Goal: Task Accomplishment & Management: Manage account settings

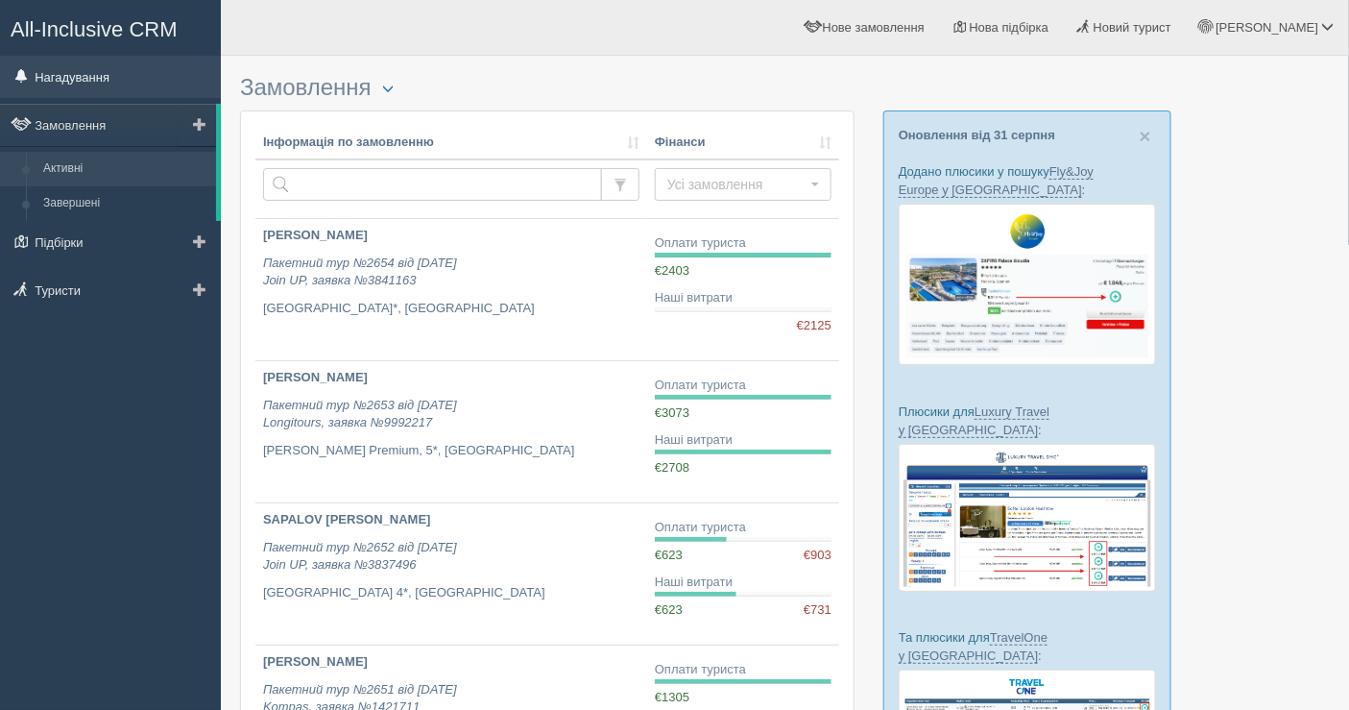
click at [78, 67] on link "Нагадування" at bounding box center [110, 77] width 221 height 42
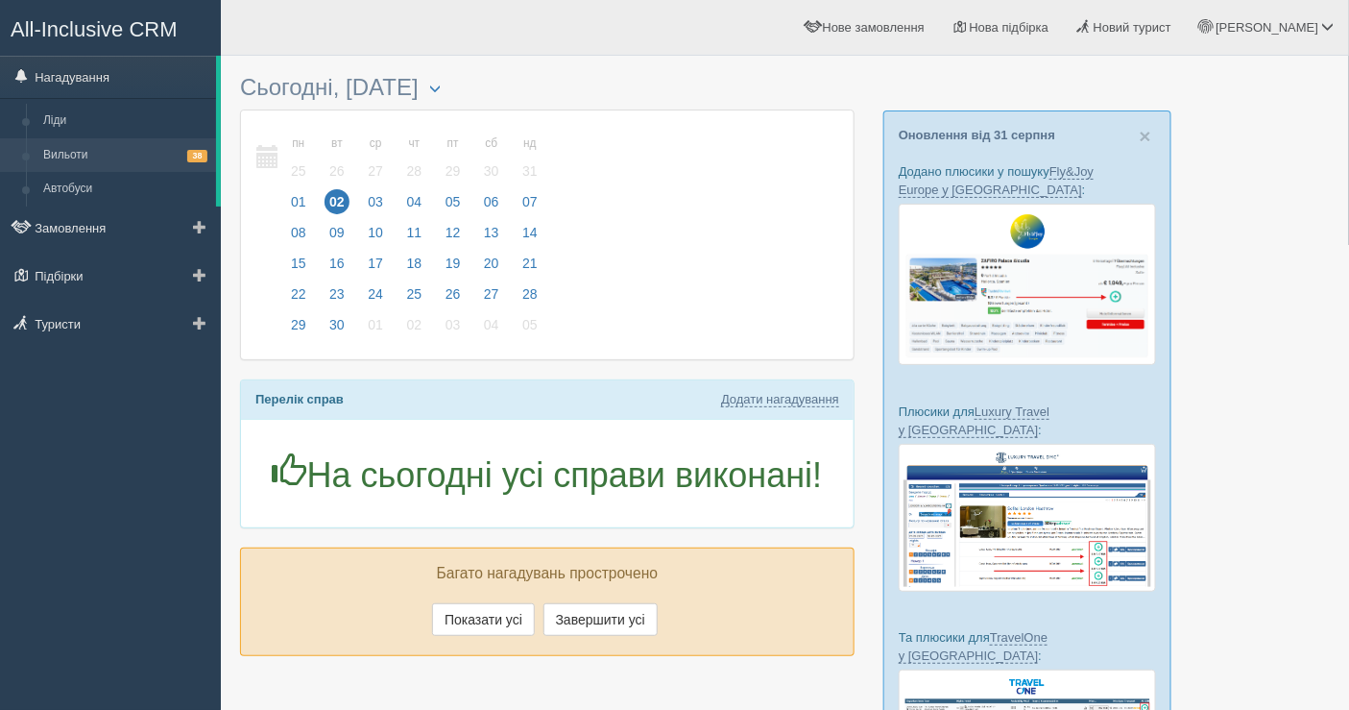
click at [96, 150] on link "Вильоти 38" at bounding box center [125, 155] width 181 height 35
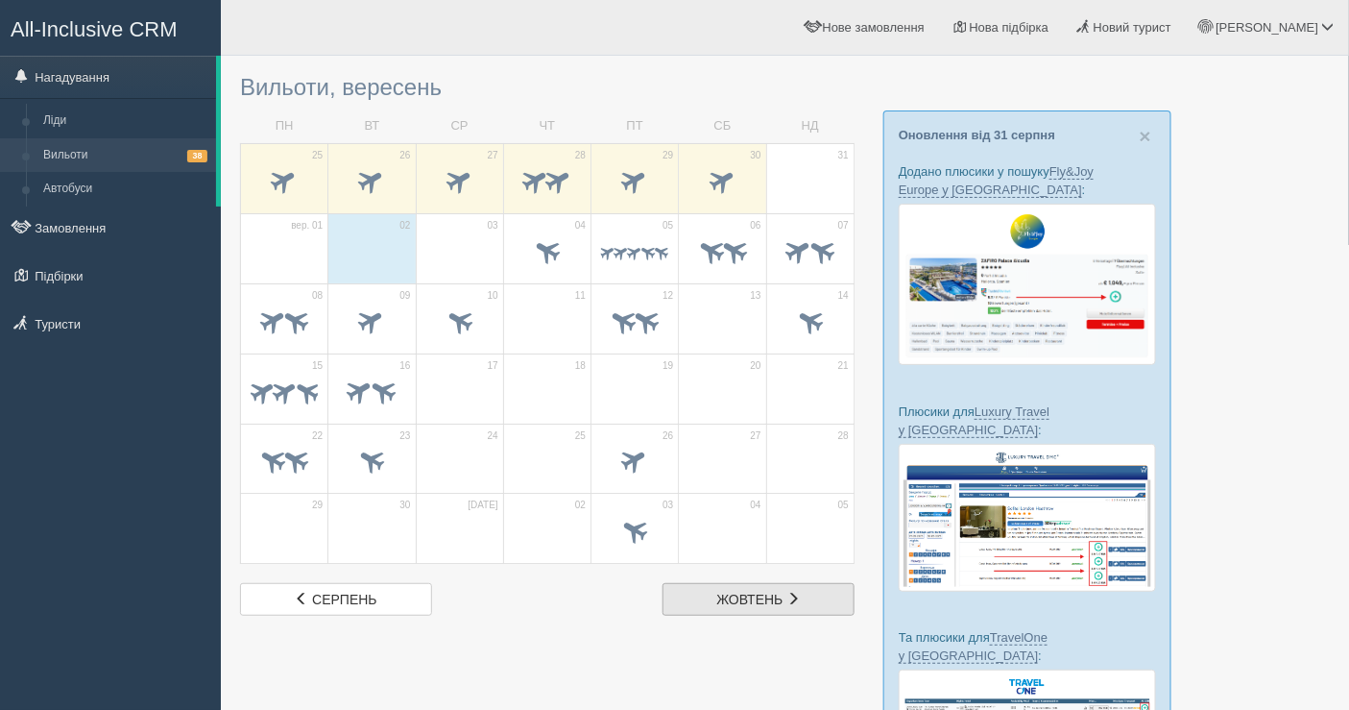
click at [742, 594] on span "жовтень" at bounding box center [750, 598] width 66 height 15
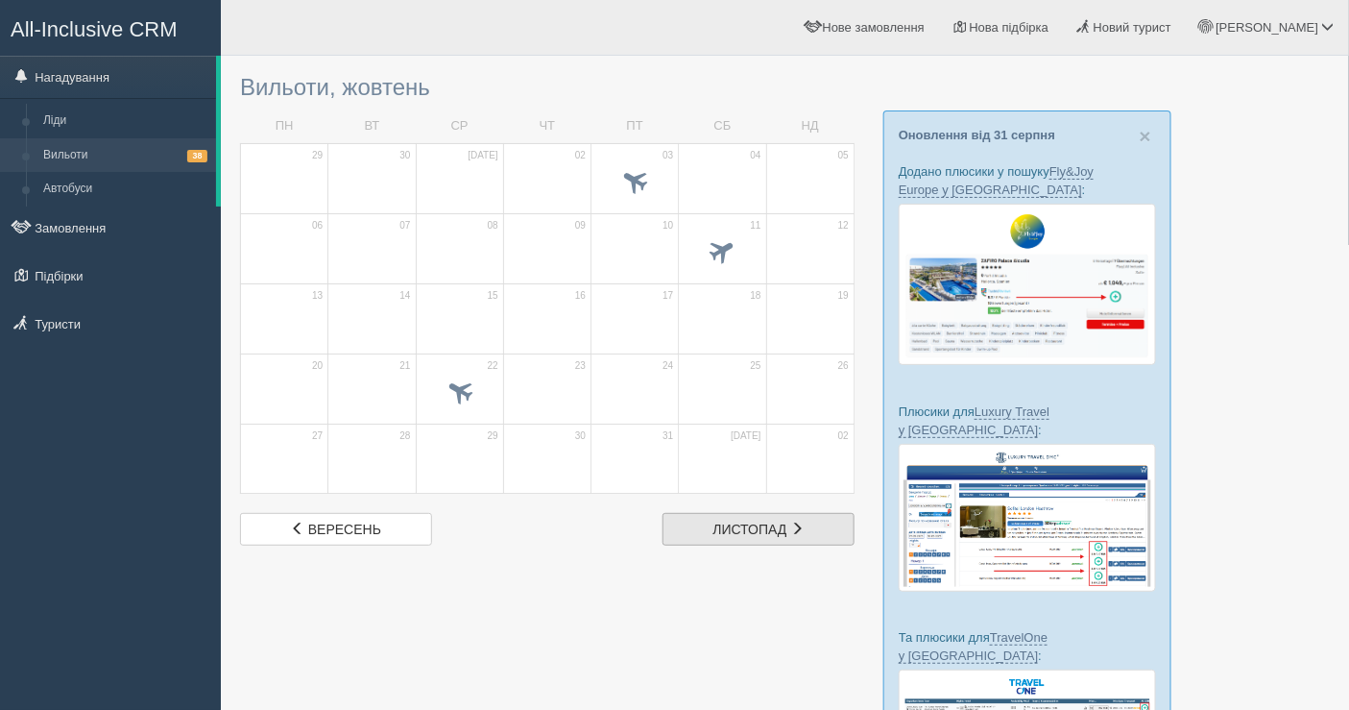
click at [769, 534] on link "лис листопад" at bounding box center [758, 529] width 192 height 33
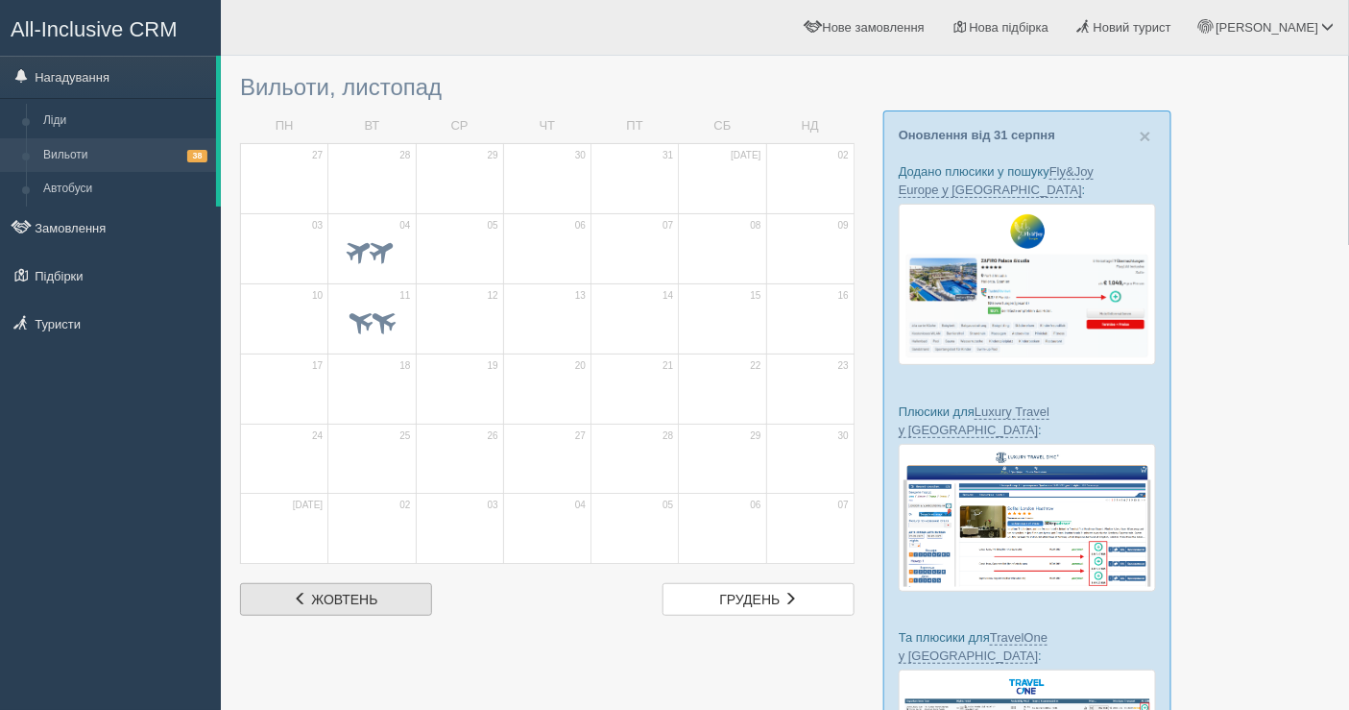
click at [342, 591] on span "жовтень" at bounding box center [344, 598] width 66 height 15
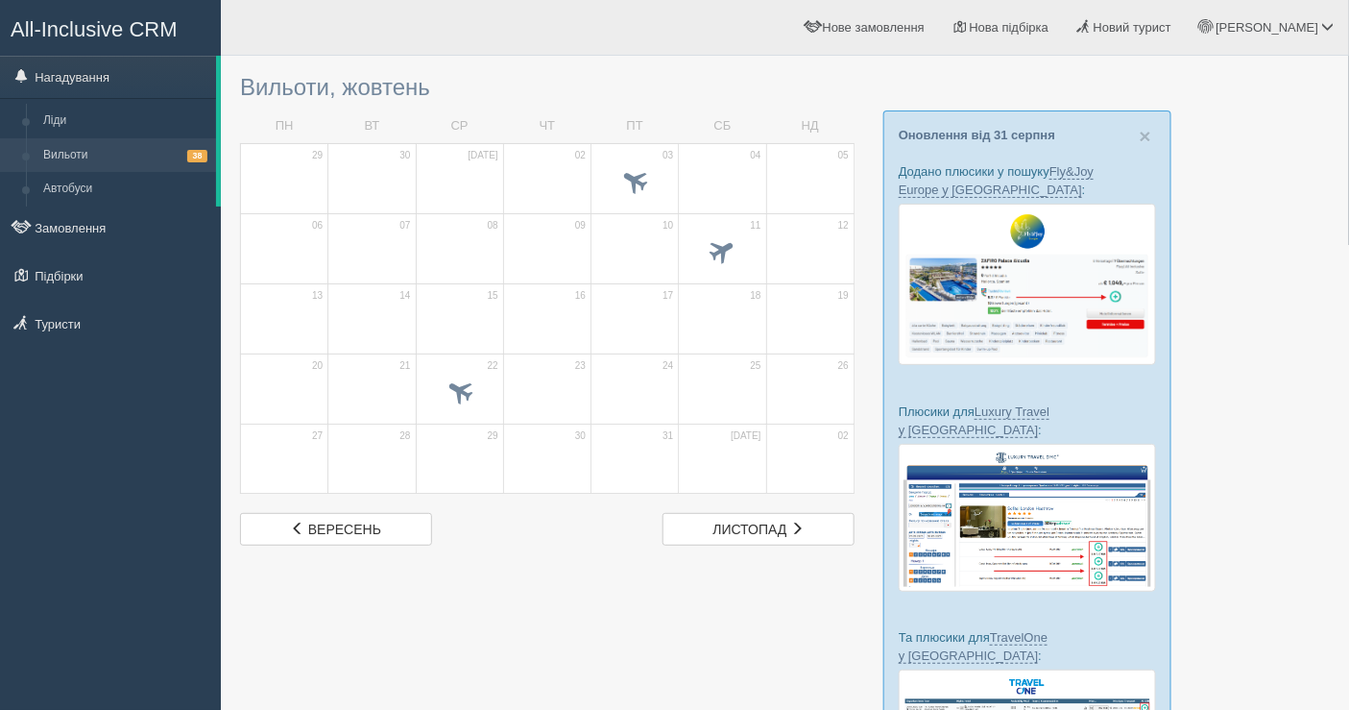
click at [342, 588] on div at bounding box center [785, 456] width 1090 height 783
click at [339, 531] on span "вересень" at bounding box center [344, 528] width 73 height 15
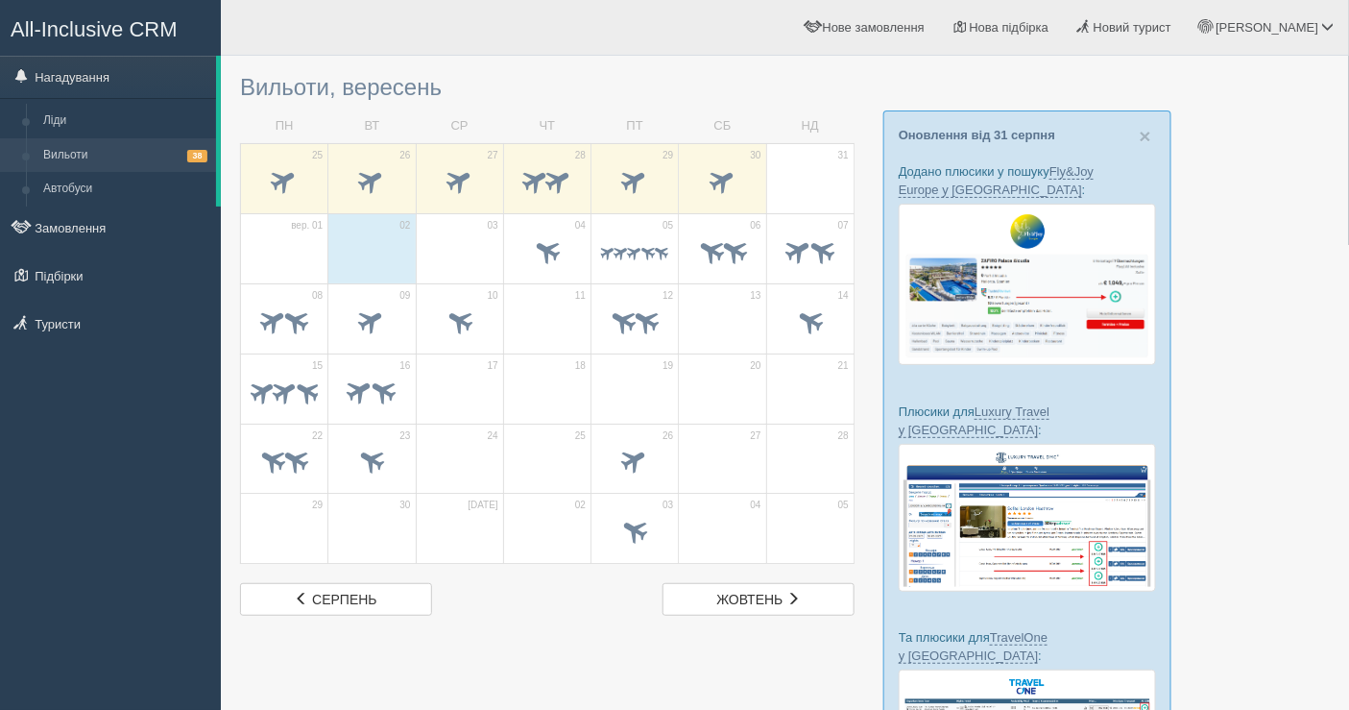
click at [339, 531] on span at bounding box center [371, 533] width 67 height 33
click at [353, 593] on span "серпень" at bounding box center [344, 598] width 64 height 15
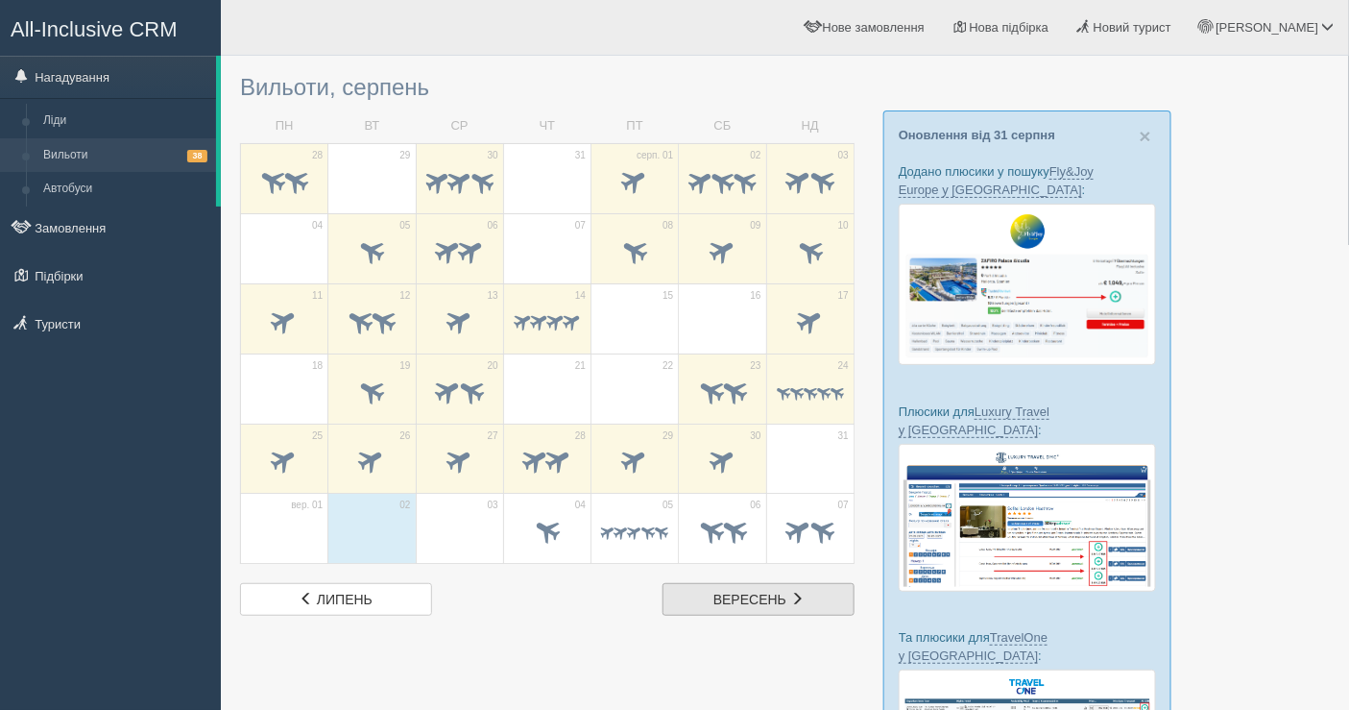
click at [795, 602] on span at bounding box center [796, 597] width 13 height 13
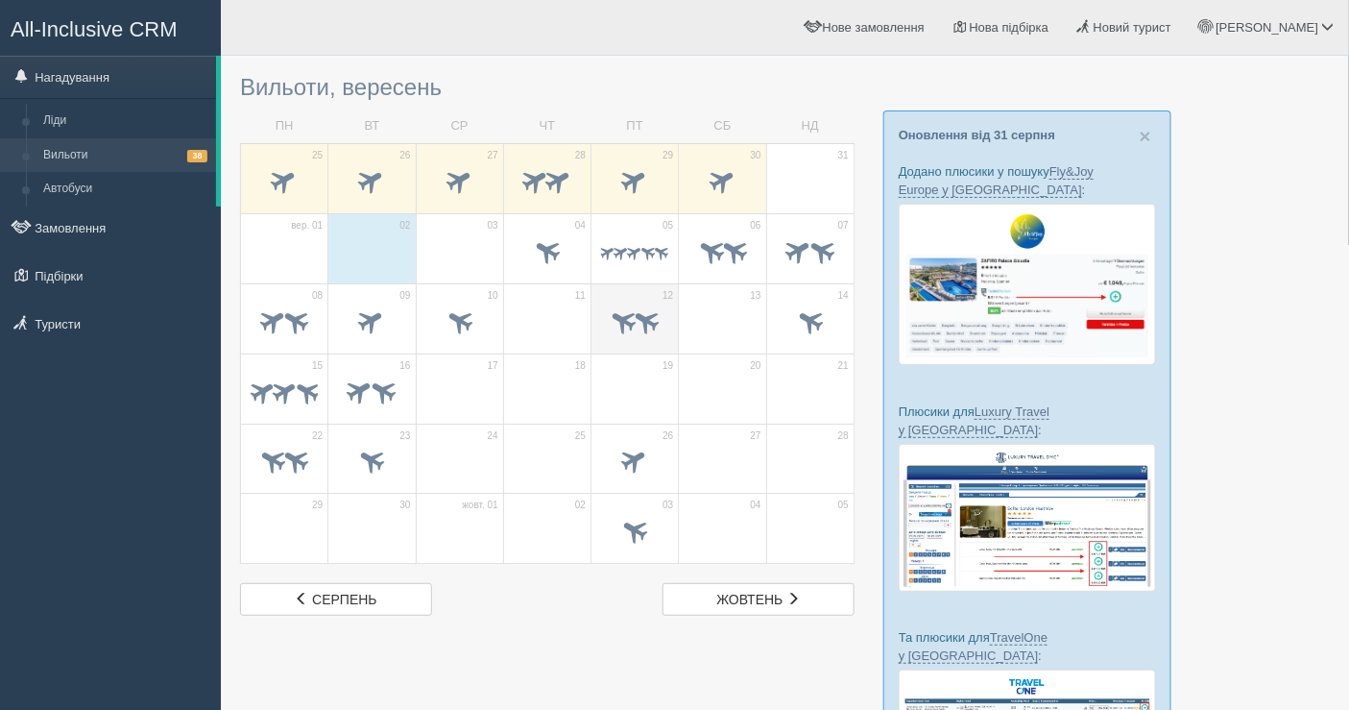
click at [650, 327] on span at bounding box center [647, 320] width 32 height 32
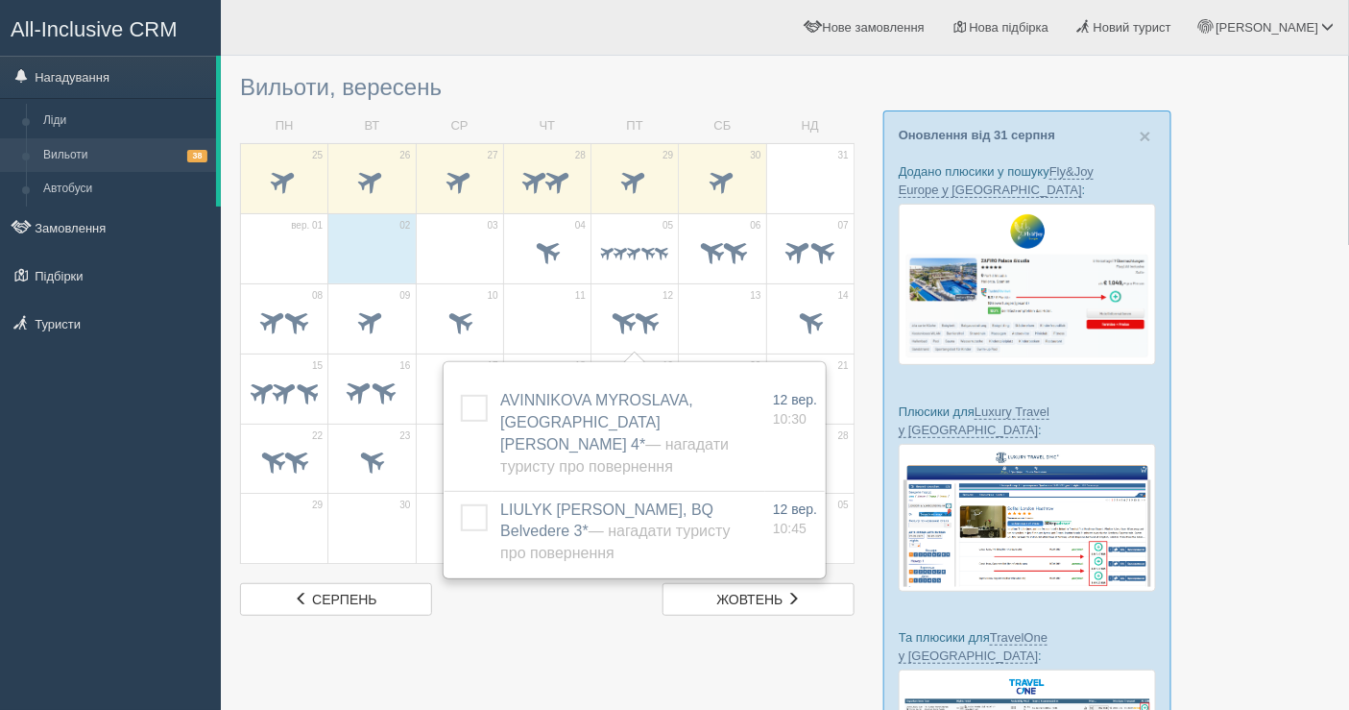
click at [759, 308] on td "13" at bounding box center [722, 318] width 87 height 70
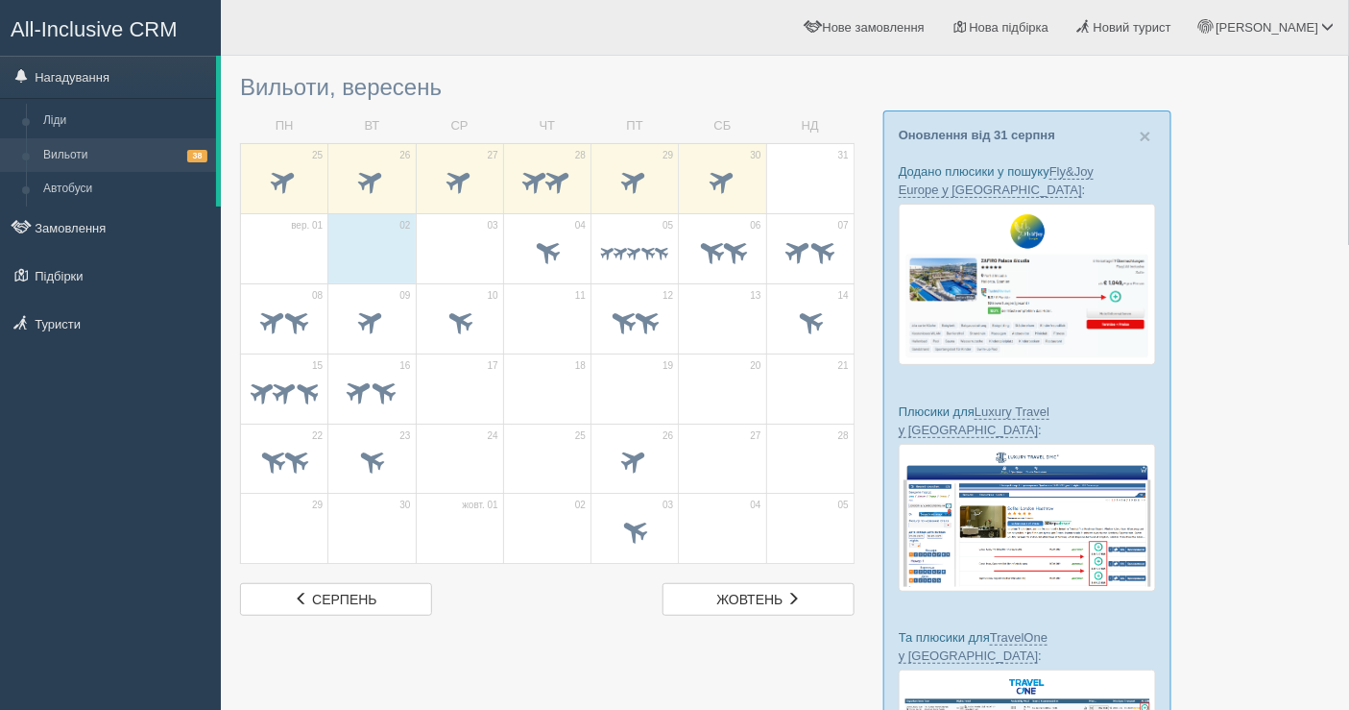
click at [746, 308] on span at bounding box center [721, 323] width 67 height 33
click at [279, 370] on td "15" at bounding box center [284, 388] width 87 height 70
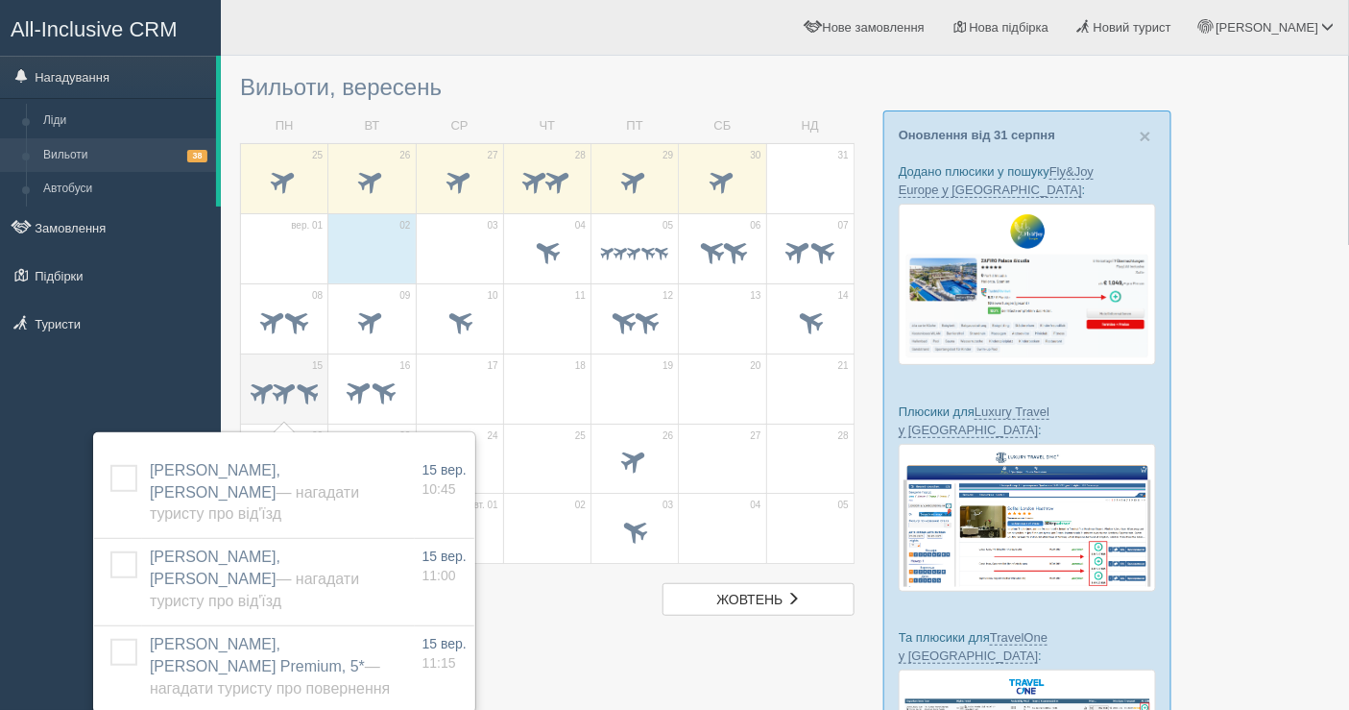
scroll to position [107, 0]
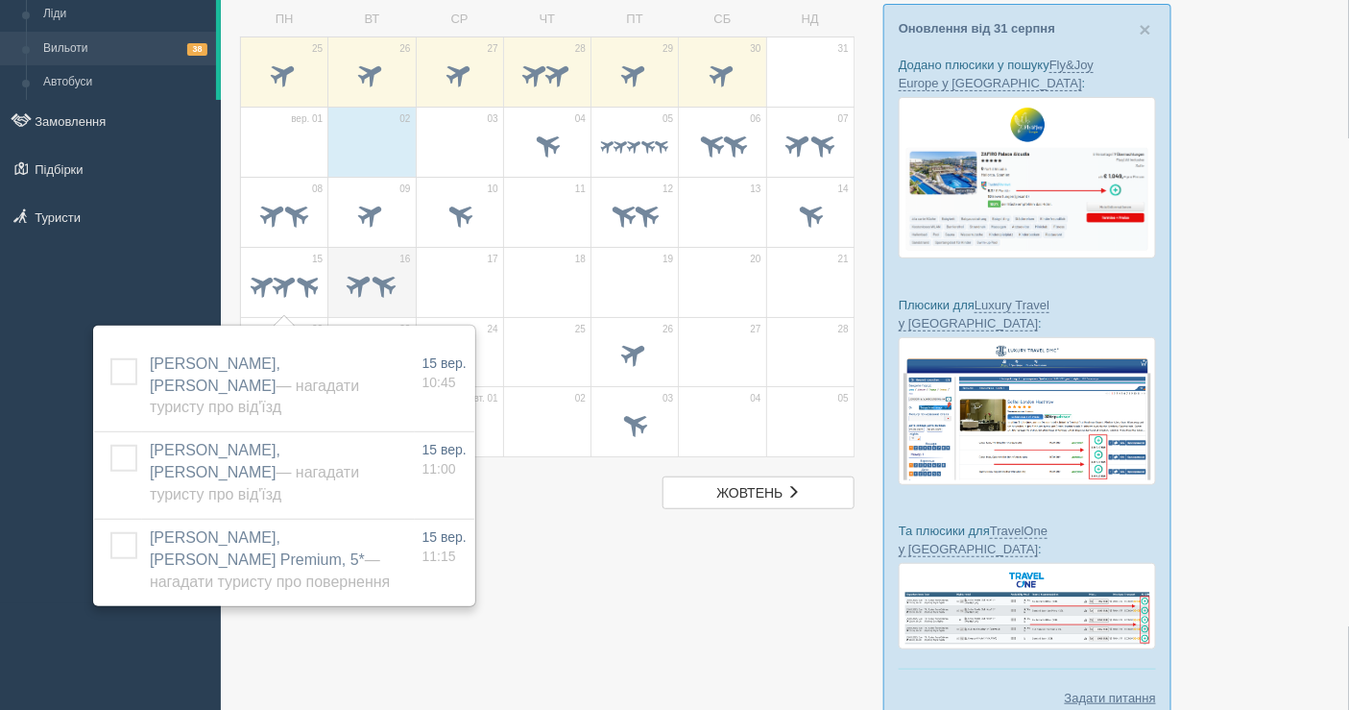
click at [357, 278] on span at bounding box center [361, 284] width 32 height 32
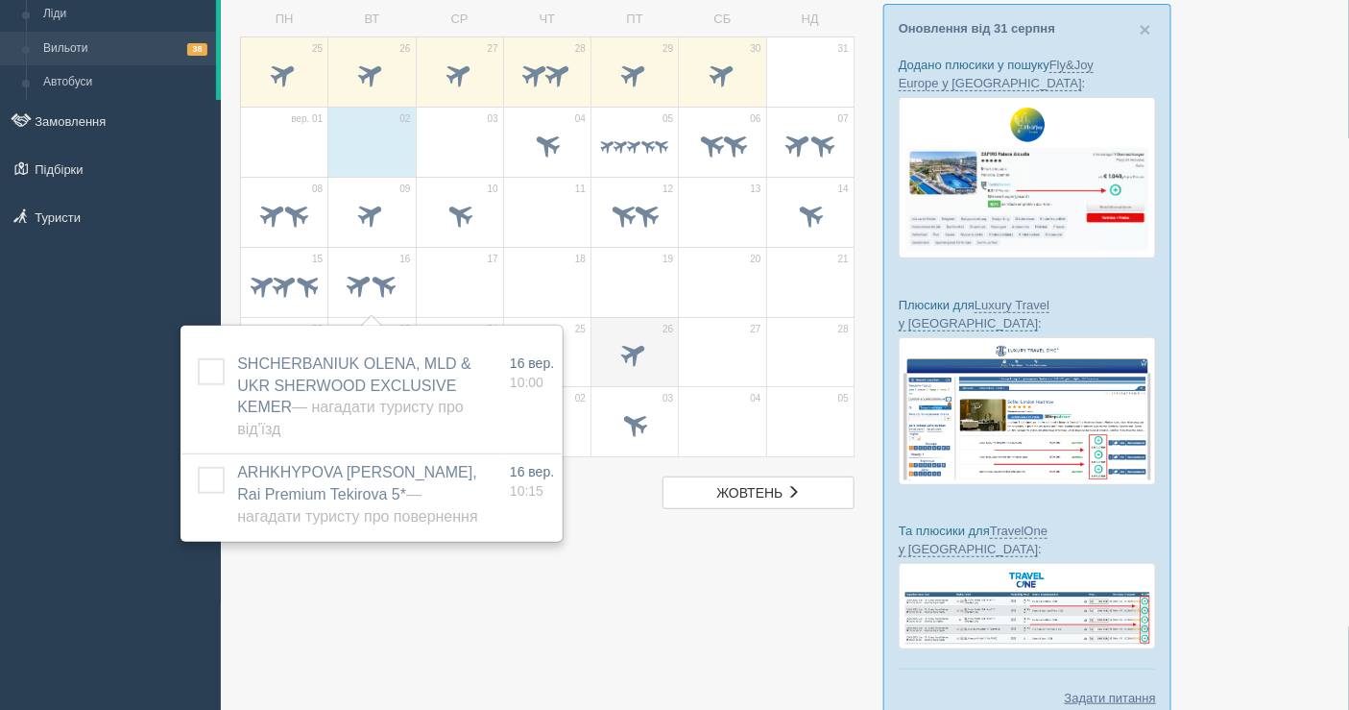
click at [637, 360] on span at bounding box center [635, 354] width 32 height 32
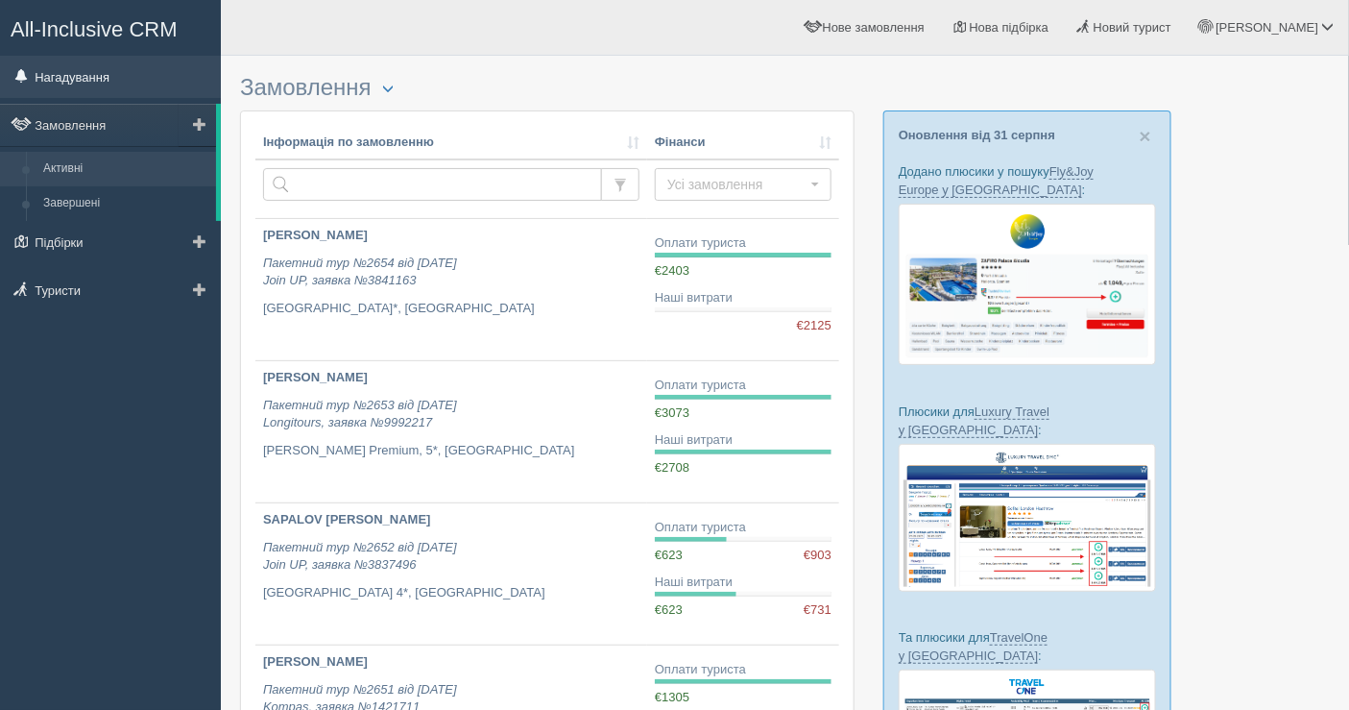
click at [101, 89] on link "Нагадування" at bounding box center [110, 77] width 221 height 42
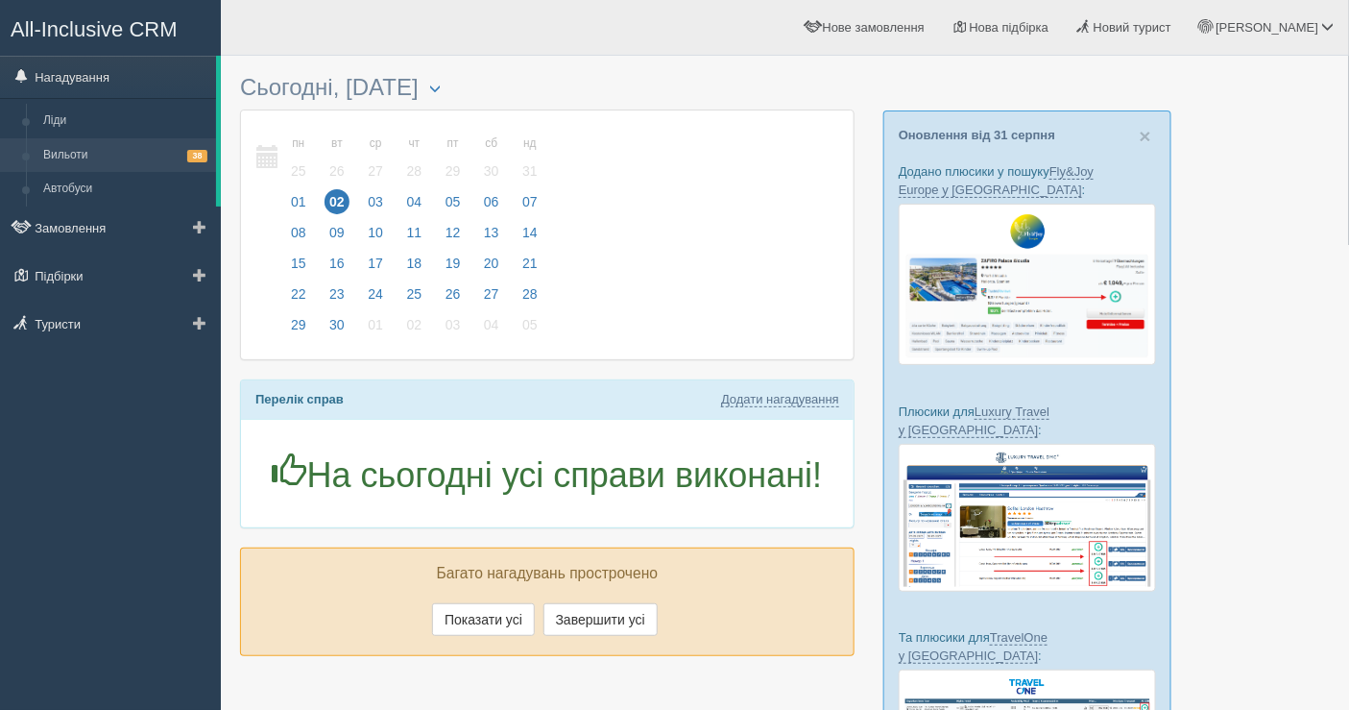
click at [161, 157] on link "Вильоти 38" at bounding box center [125, 155] width 181 height 35
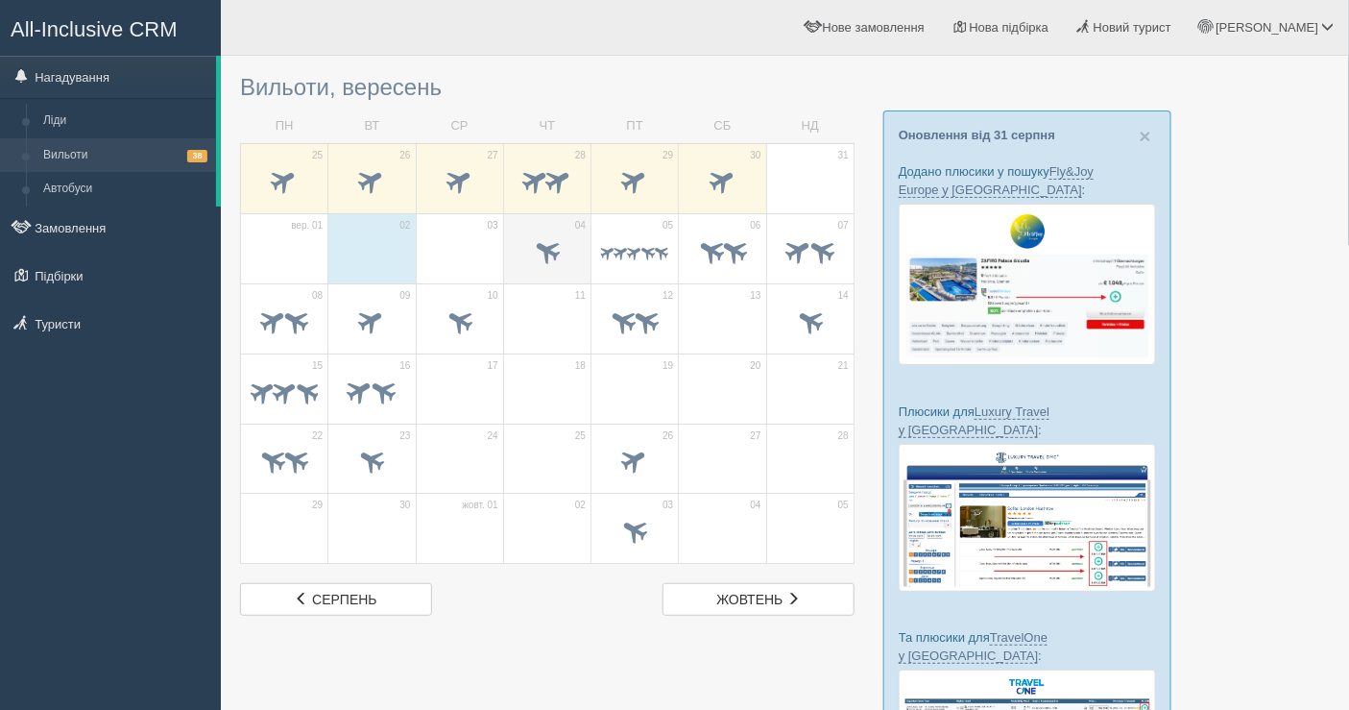
click at [581, 262] on span at bounding box center [547, 253] width 67 height 33
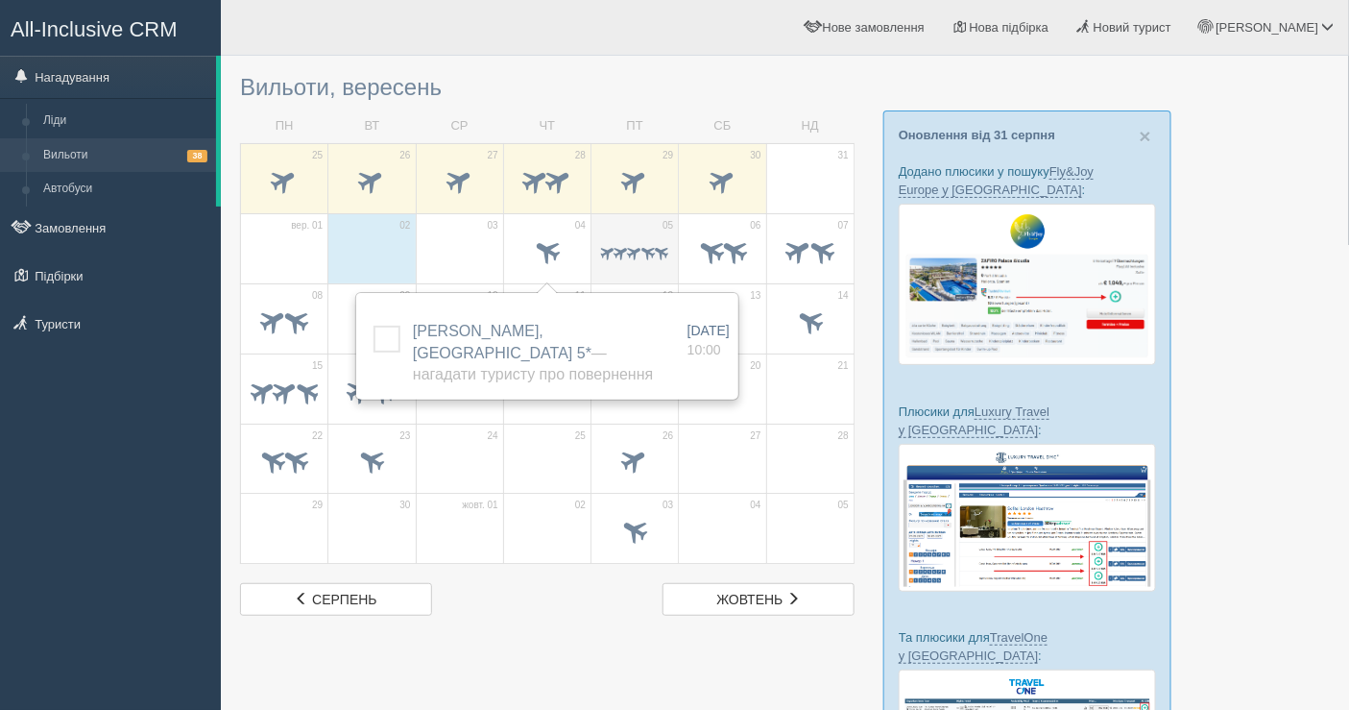
click at [649, 244] on span at bounding box center [634, 253] width 67 height 19
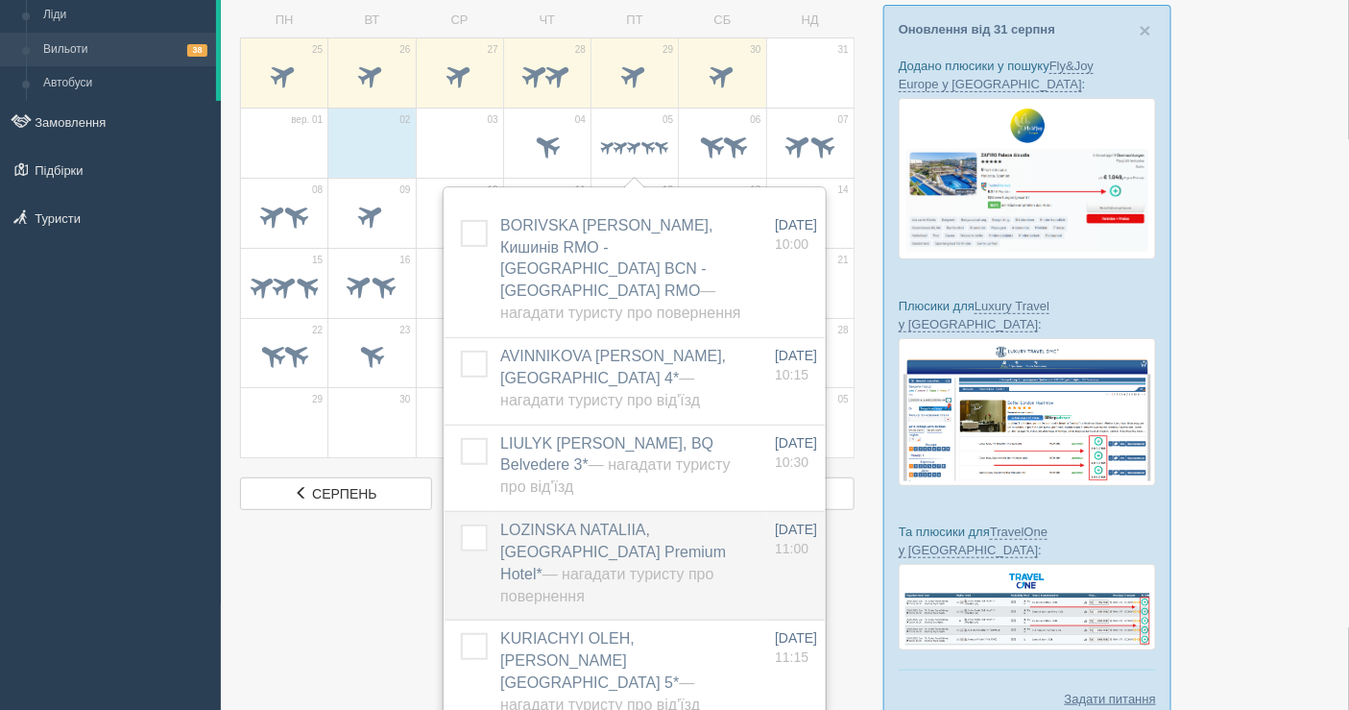
scroll to position [107, 0]
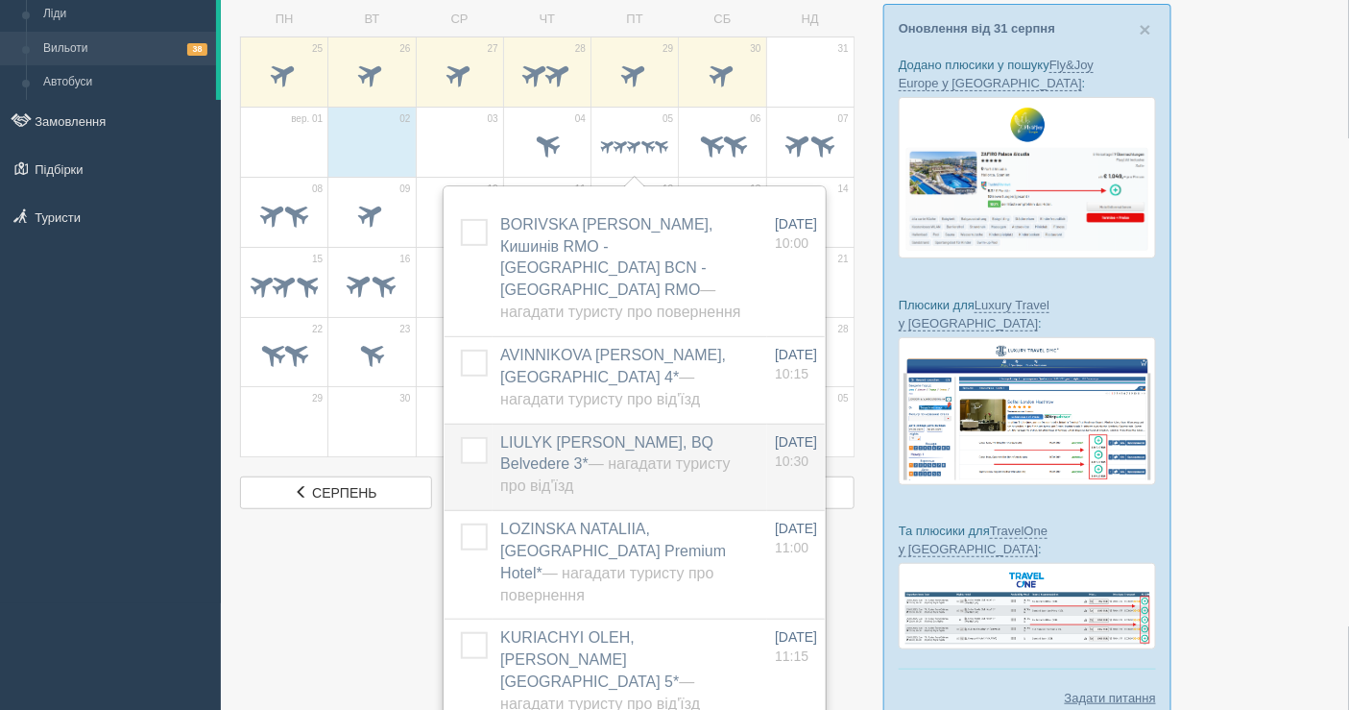
click at [461, 437] on label at bounding box center [461, 437] width 0 height 0
click at [0, 0] on input "checkbox" at bounding box center [0, 0] width 0 height 0
click at [314, 612] on div at bounding box center [785, 350] width 1090 height 783
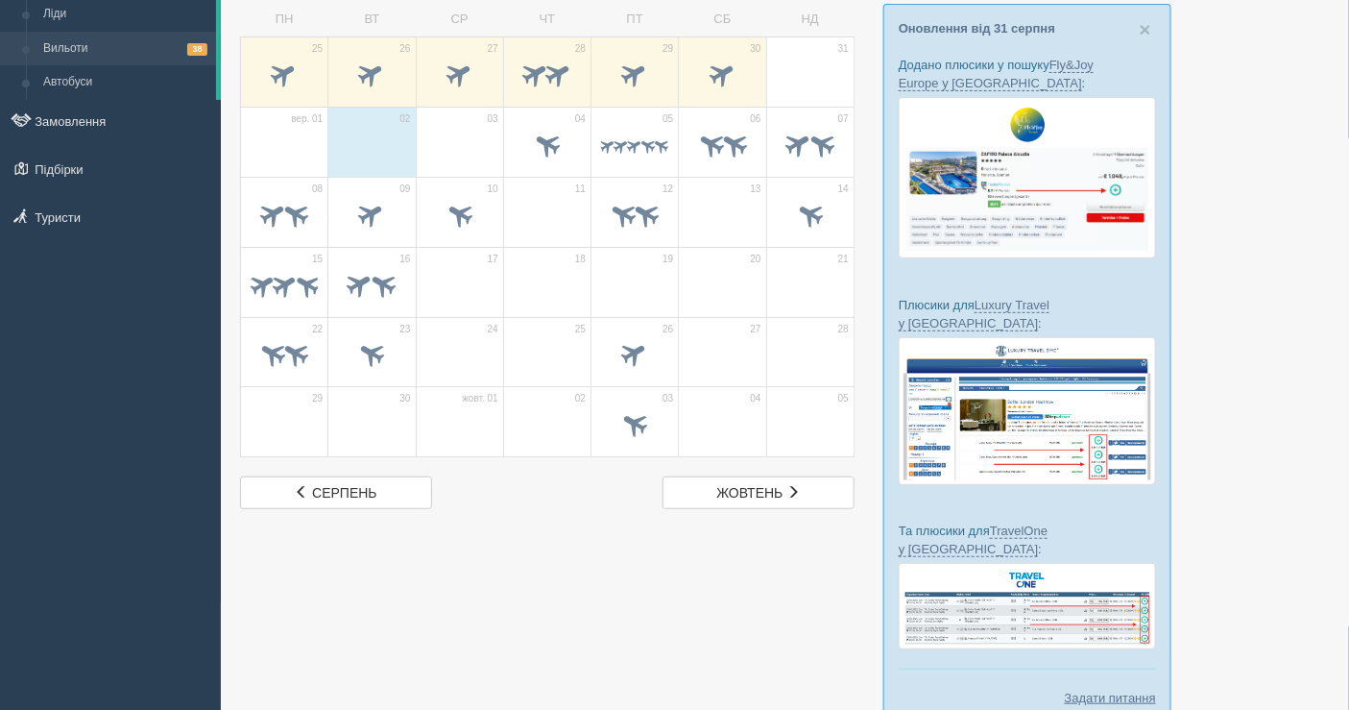
scroll to position [0, 0]
